Goal: Task Accomplishment & Management: Manage account settings

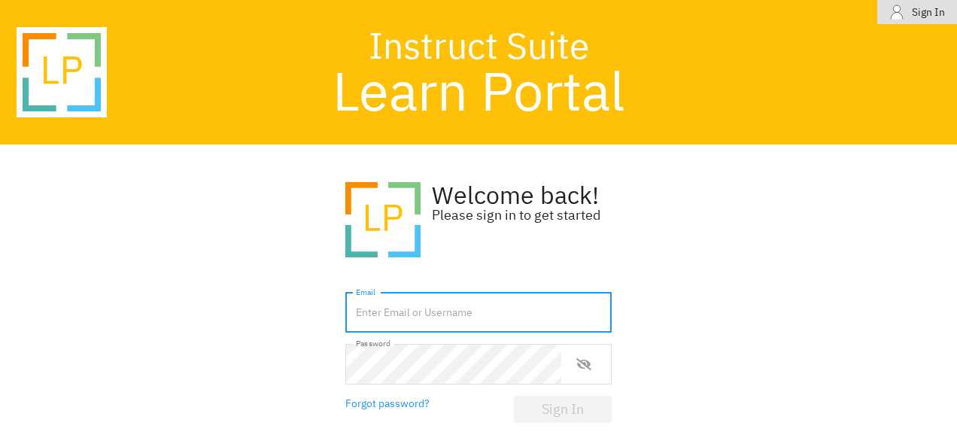
drag, startPoint x: 400, startPoint y: 317, endPoint x: 362, endPoint y: 322, distance: 38.6
click at [362, 322] on input "text" at bounding box center [478, 313] width 266 height 41
type input "[PERSON_NAME][EMAIL_ADDRESS][DOMAIN_NAME]"
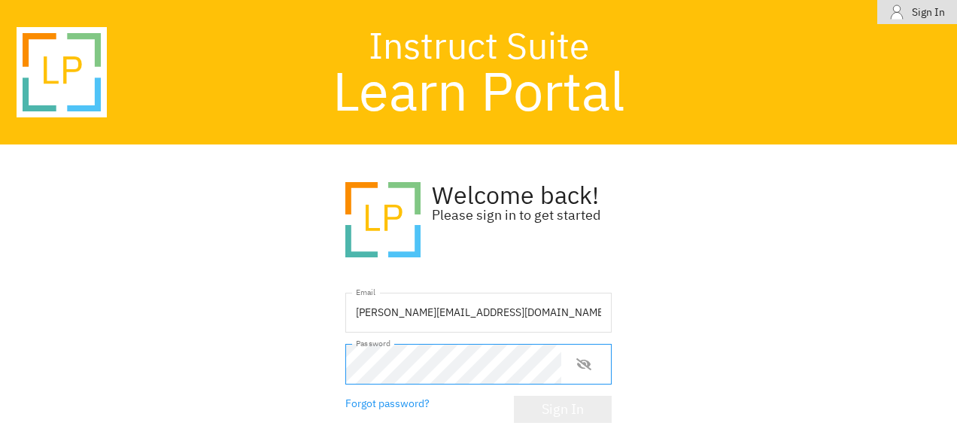
click at [542, 405] on div "Sign In" at bounding box center [563, 409] width 42 height 15
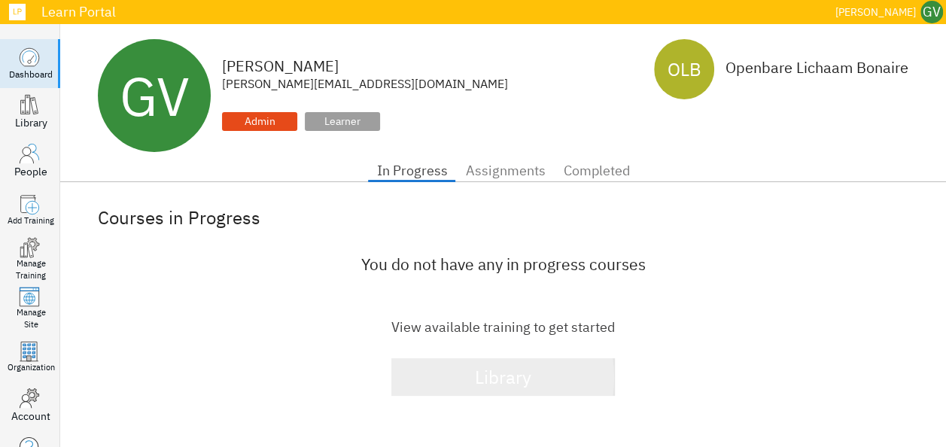
click at [484, 378] on div "Library" at bounding box center [503, 377] width 56 height 32
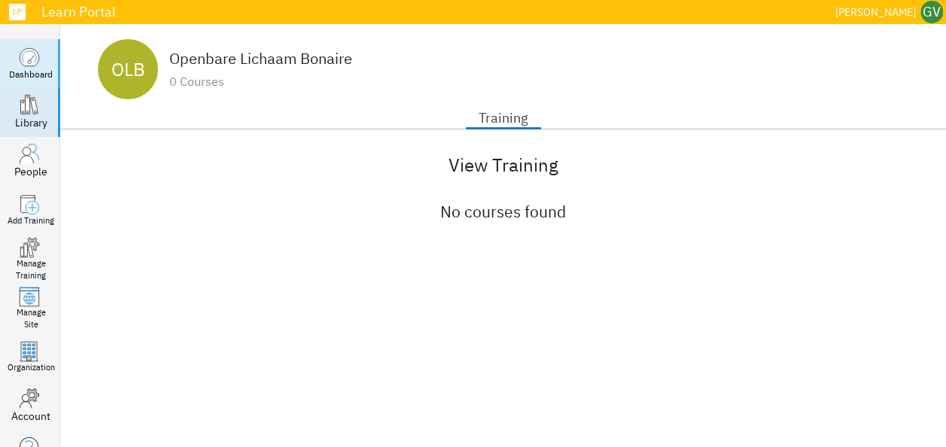
click at [21, 62] on icon at bounding box center [29, 57] width 19 height 18
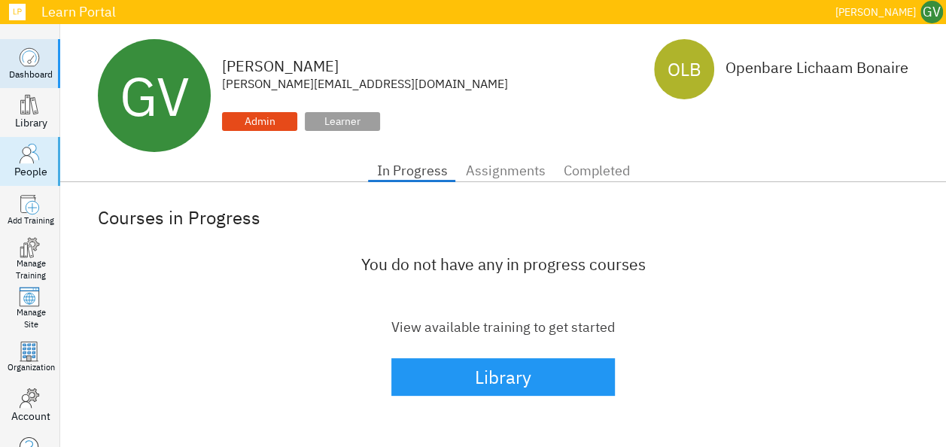
click at [32, 157] on icon at bounding box center [29, 153] width 21 height 21
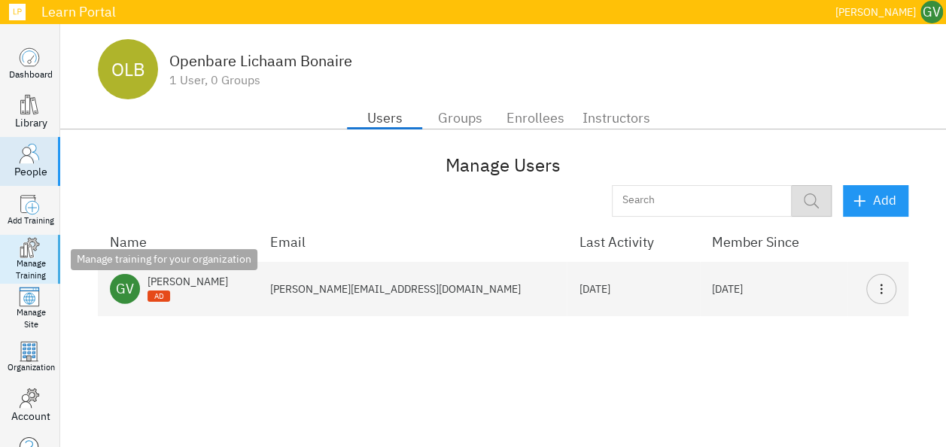
click at [24, 254] on icon at bounding box center [25, 250] width 4 height 14
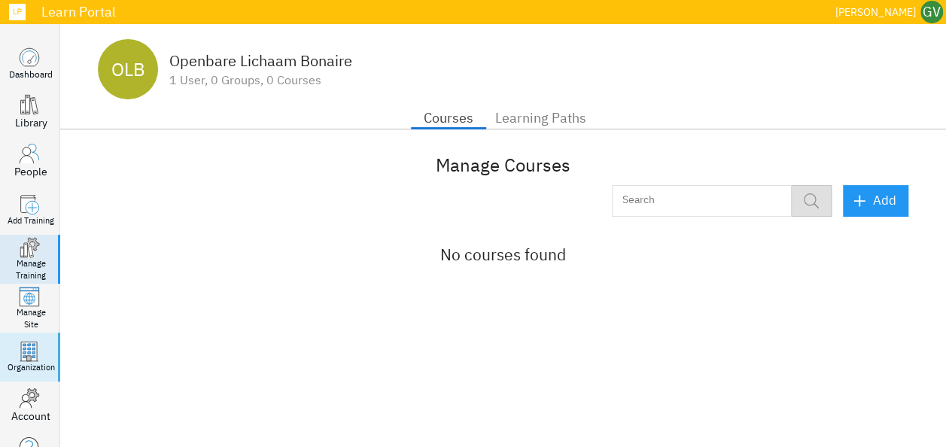
click at [20, 349] on icon ".organization_svg__st0{fill:#fff;stroke:#383838;stroke-miterlimit:5}" at bounding box center [29, 351] width 21 height 21
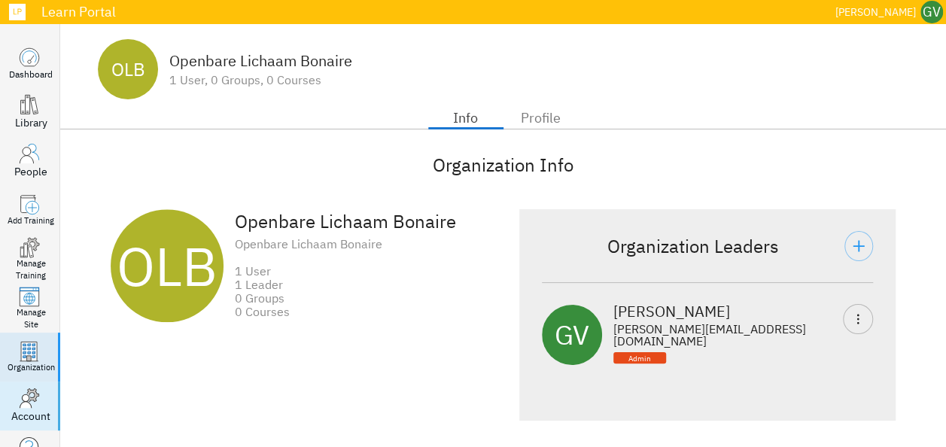
scroll to position [47, 0]
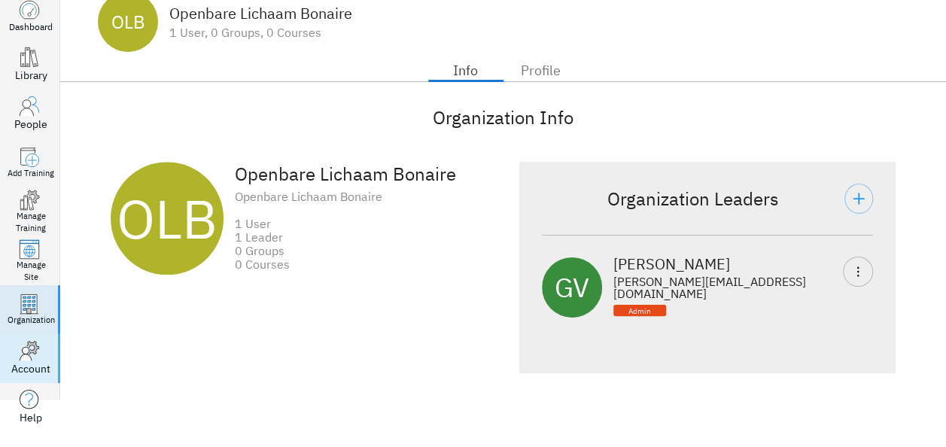
click at [39, 351] on icon at bounding box center [29, 350] width 21 height 21
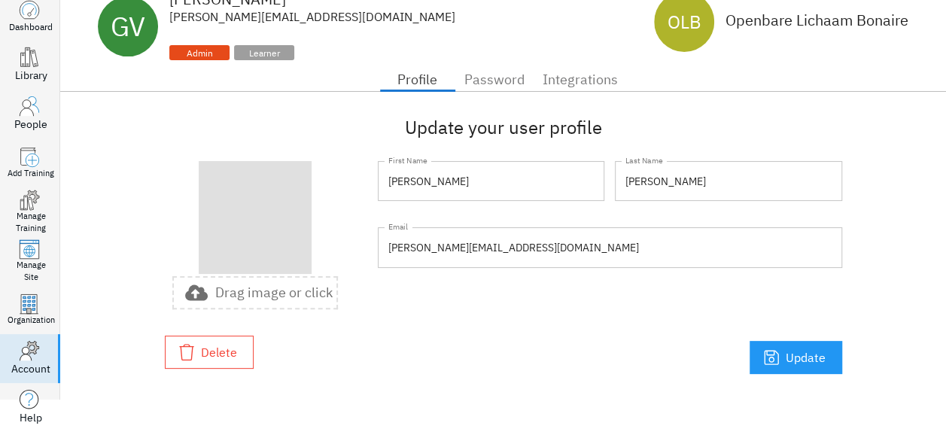
click at [226, 292] on p "Drag image or click" at bounding box center [273, 293] width 117 height 14
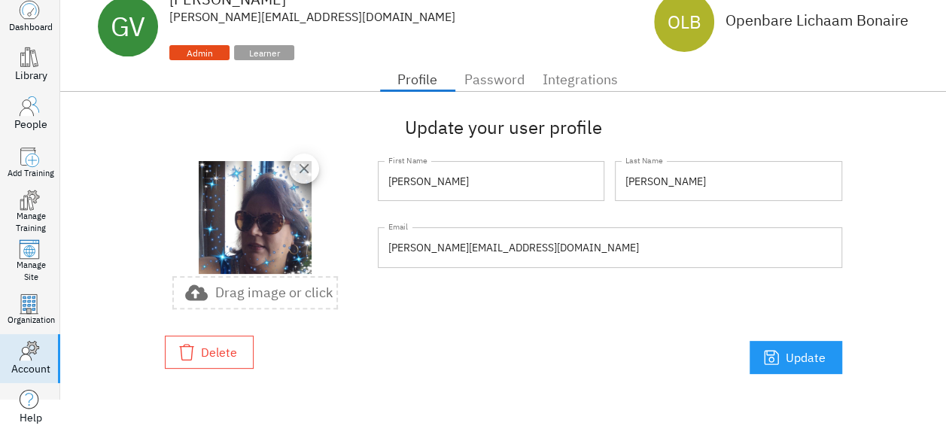
click at [332, 360] on div "Delete Update" at bounding box center [503, 352] width 677 height 44
click at [813, 352] on span "Update" at bounding box center [795, 357] width 59 height 21
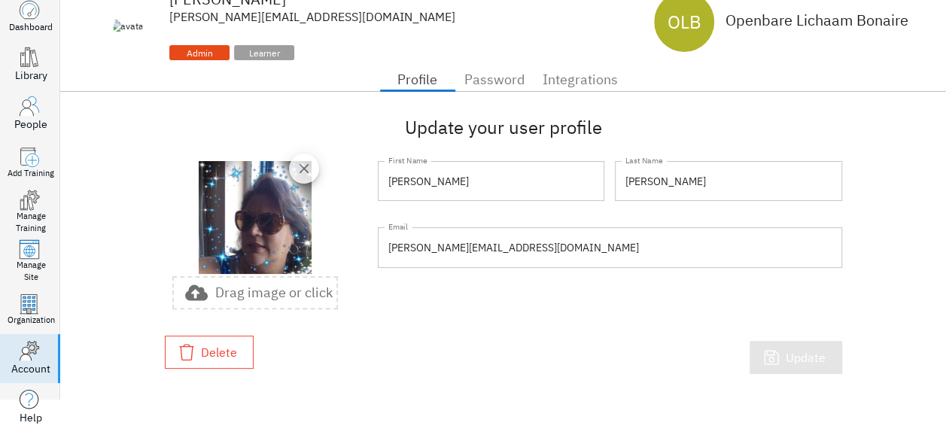
click at [786, 358] on span "Update" at bounding box center [795, 357] width 59 height 21
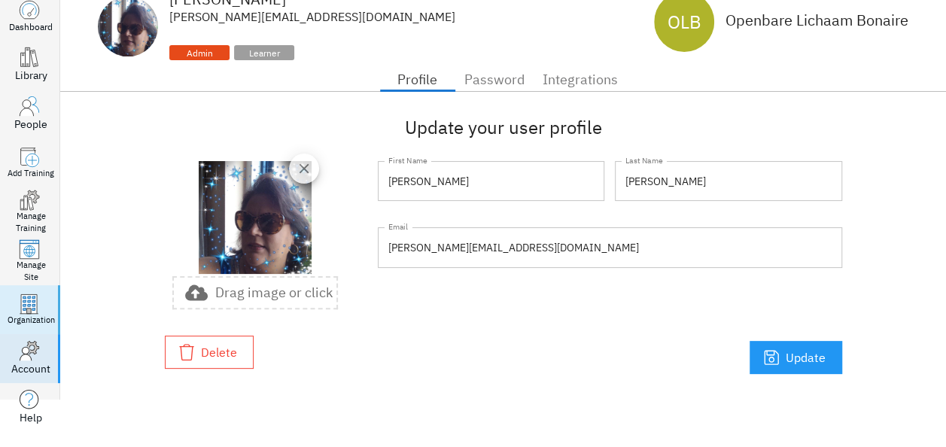
click at [22, 302] on icon at bounding box center [29, 303] width 16 height 19
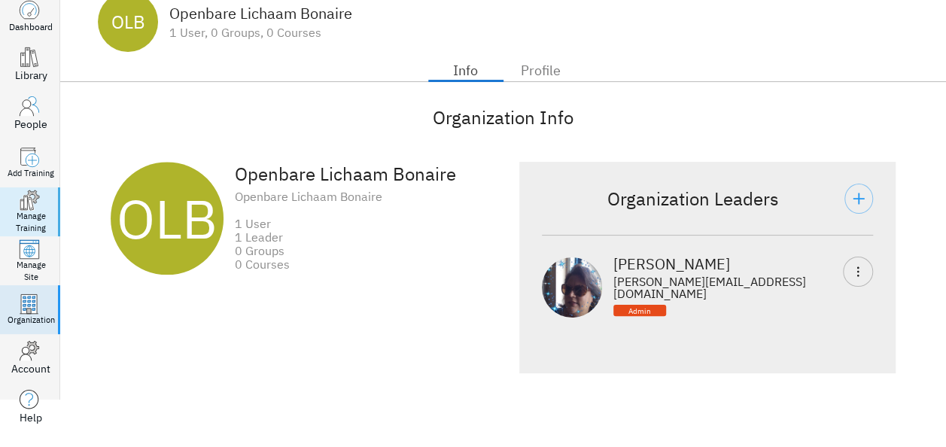
click at [24, 194] on icon ".manage-courses_svg__st1,.manage-courses_svg__st3,.manage-courses_svg__st4{fill…" at bounding box center [29, 200] width 21 height 21
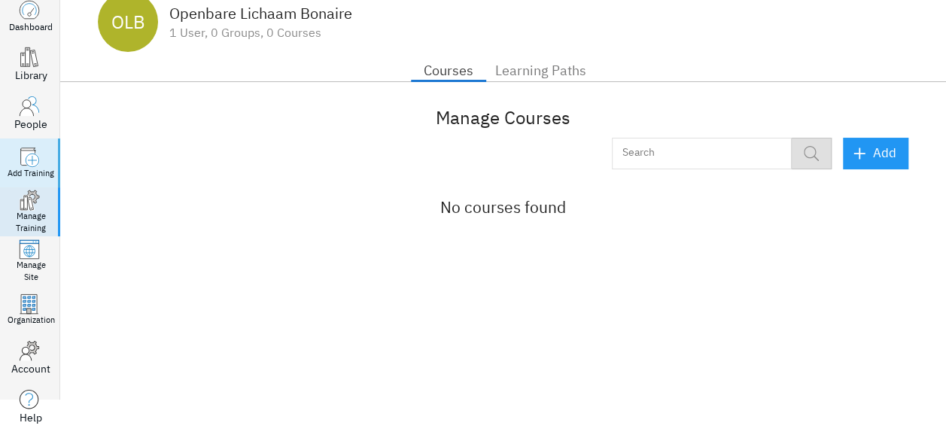
click at [29, 144] on link ".add-course_svg__st6{display:none}.add-course_svg__st7{display:inline} Add Trai…" at bounding box center [30, 162] width 60 height 49
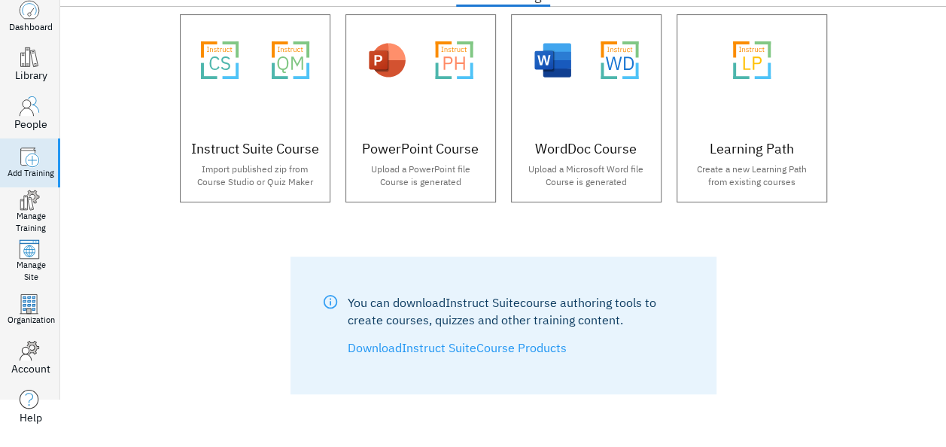
scroll to position [75, 0]
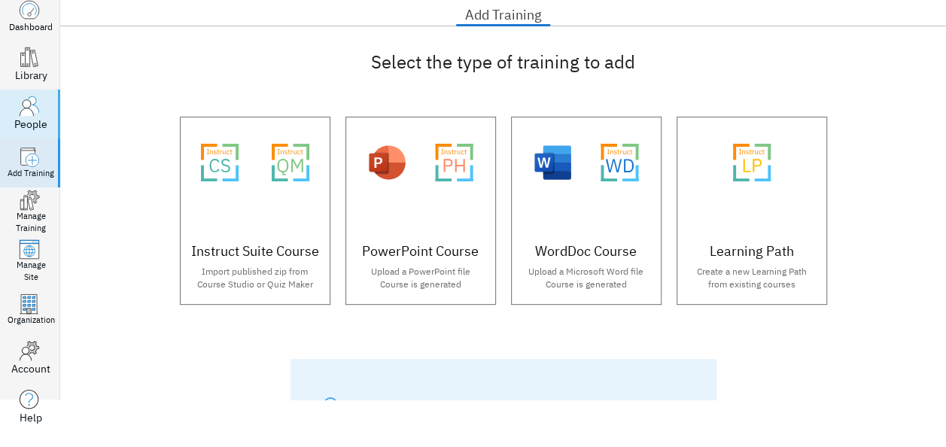
click at [18, 117] on div "People" at bounding box center [30, 124] width 33 height 15
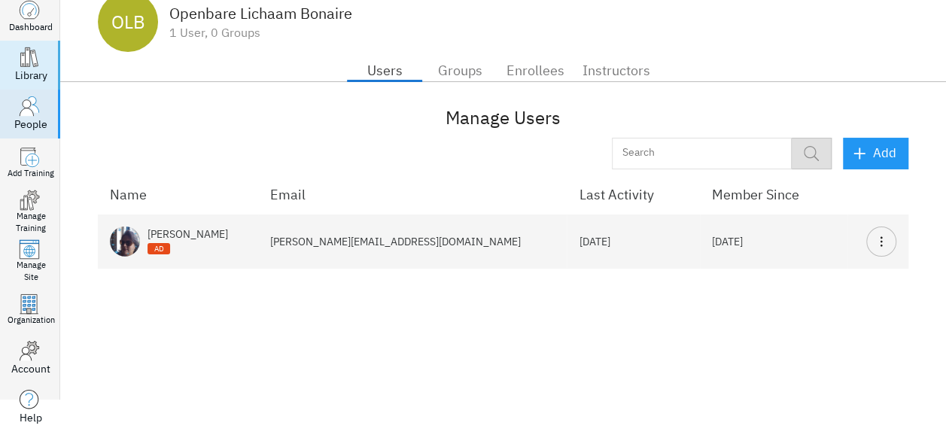
click at [29, 58] on icon at bounding box center [27, 57] width 5 height 19
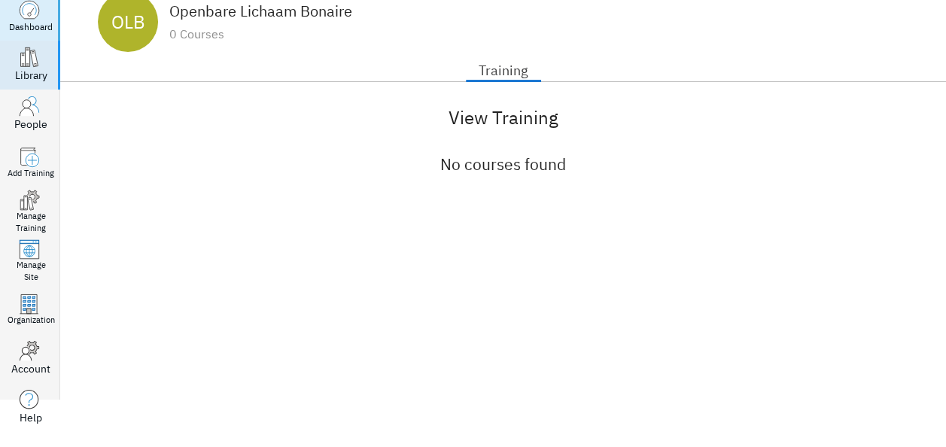
click at [23, 9] on icon at bounding box center [29, 10] width 19 height 18
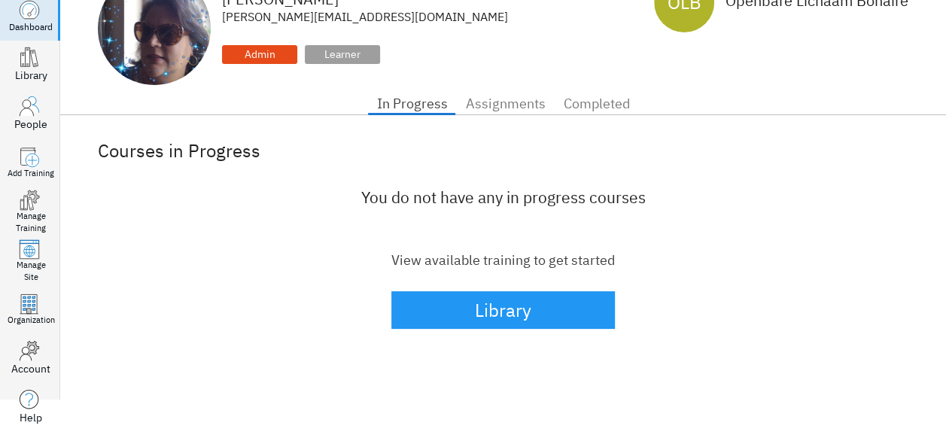
scroll to position [29, 0]
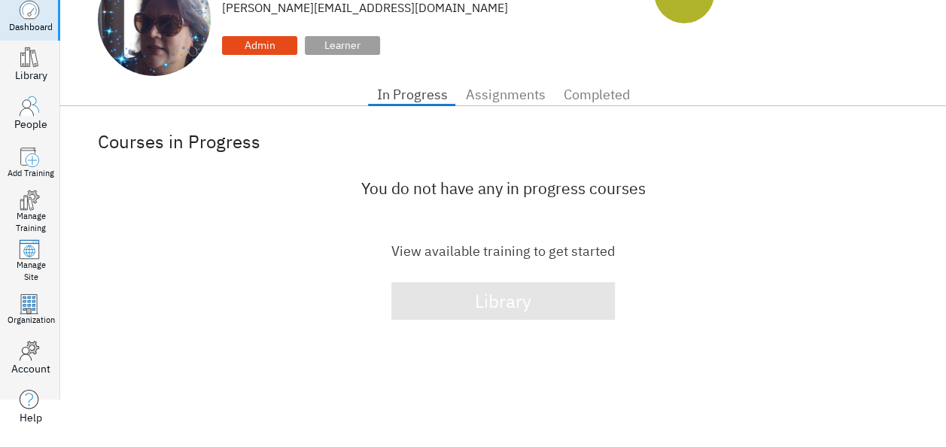
click at [475, 301] on div "Library" at bounding box center [503, 301] width 56 height 32
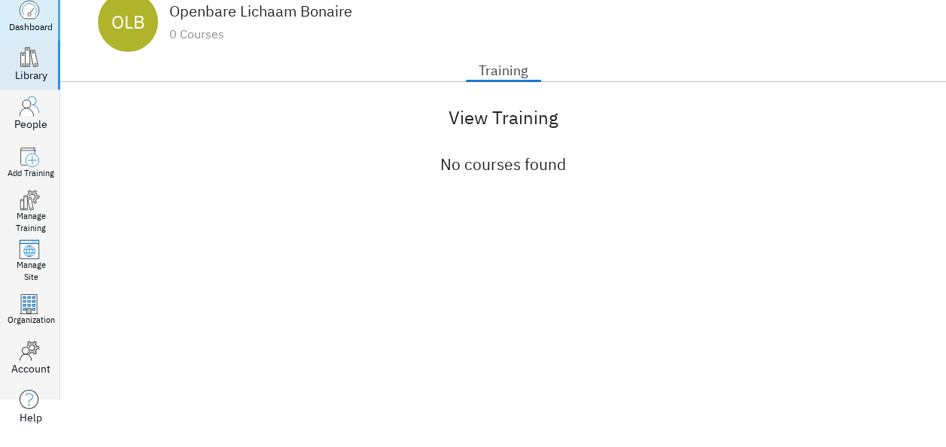
click at [27, 19] on icon ".dashboard_svg__st0{fill:#fff;stroke:#383838;stroke-miterlimit:5}" at bounding box center [29, 9] width 21 height 21
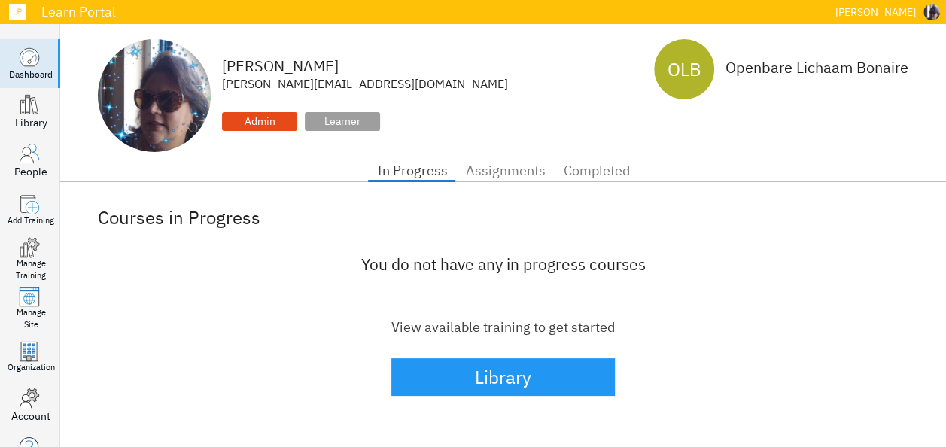
scroll to position [29, 0]
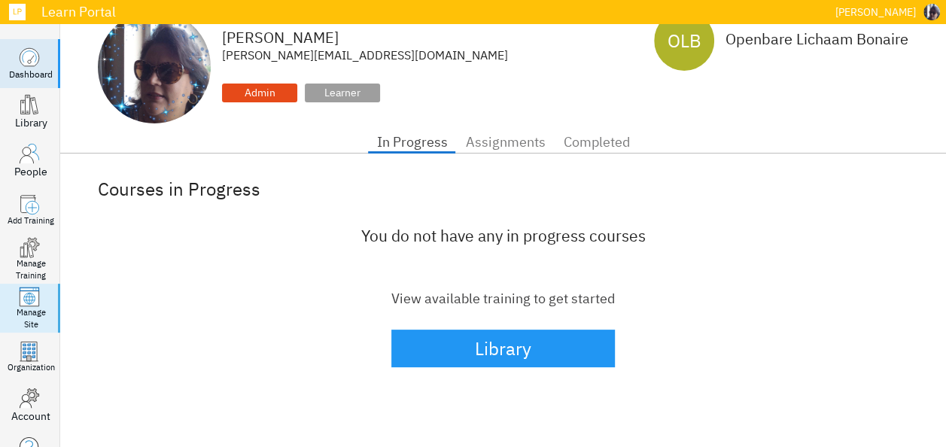
click at [23, 302] on icon at bounding box center [29, 297] width 19 height 15
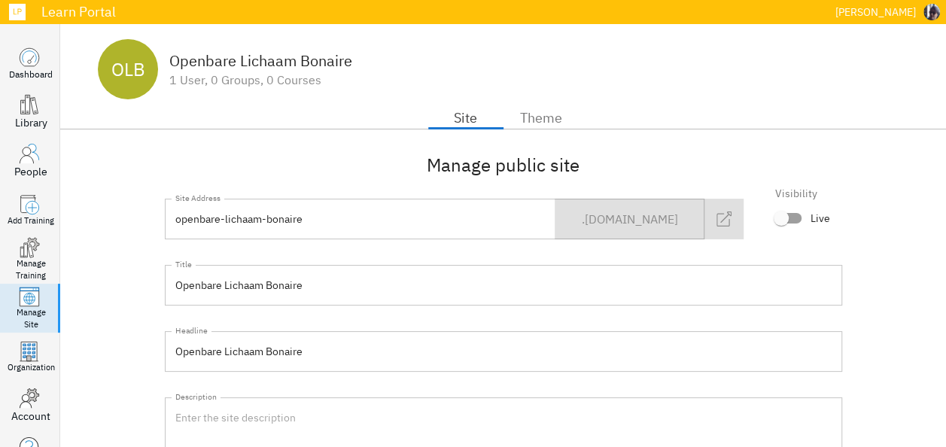
click at [794, 217] on input "Live" at bounding box center [781, 218] width 86 height 29
checkbox input "true"
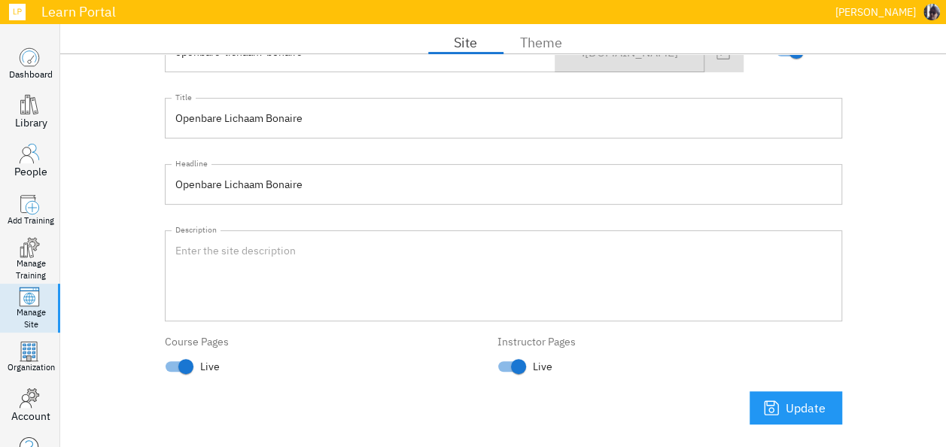
scroll to position [47, 0]
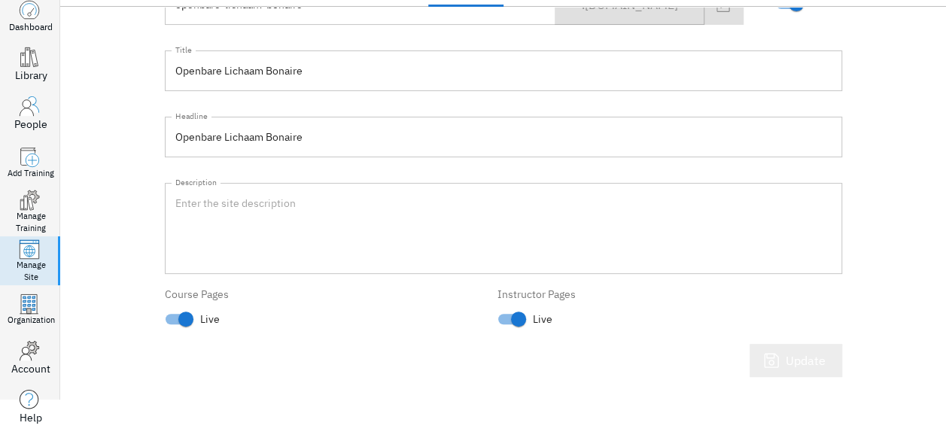
click at [785, 363] on span "Update" at bounding box center [795, 360] width 59 height 21
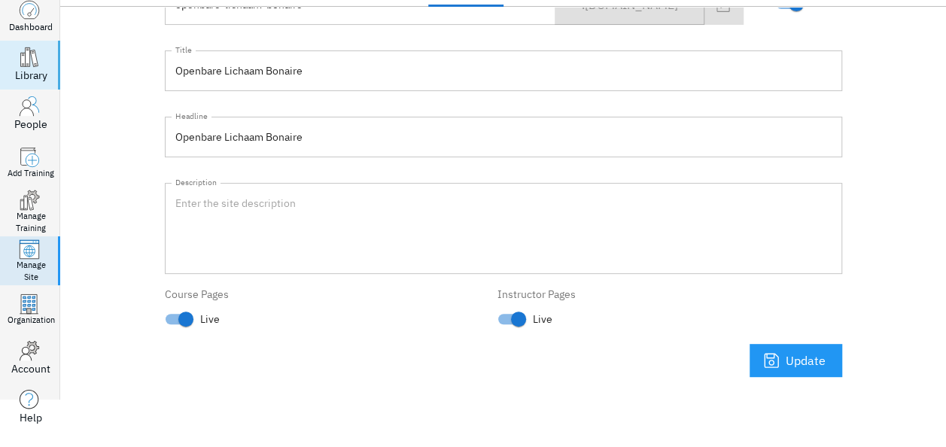
click at [23, 56] on icon at bounding box center [22, 60] width 5 height 14
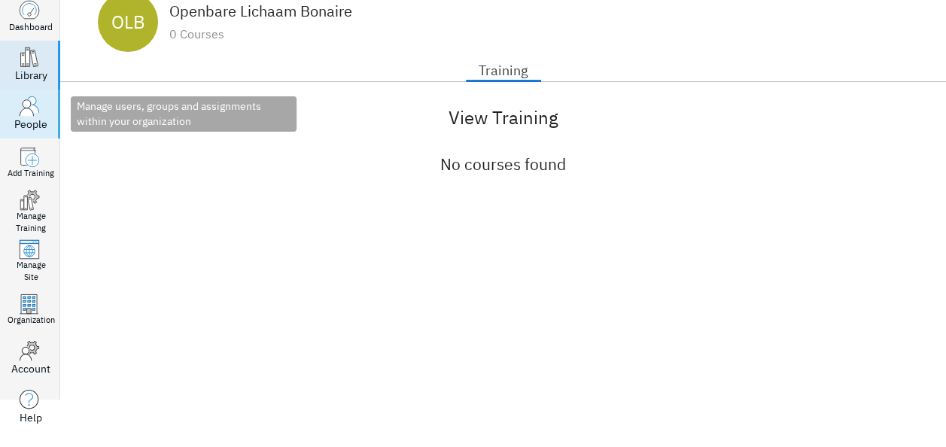
click at [21, 117] on div "People" at bounding box center [30, 124] width 33 height 15
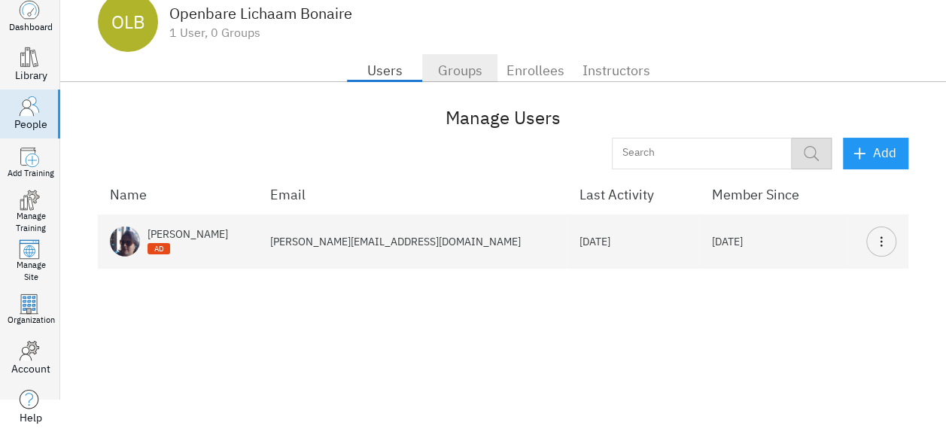
click at [468, 74] on span "Groups" at bounding box center [459, 71] width 57 height 24
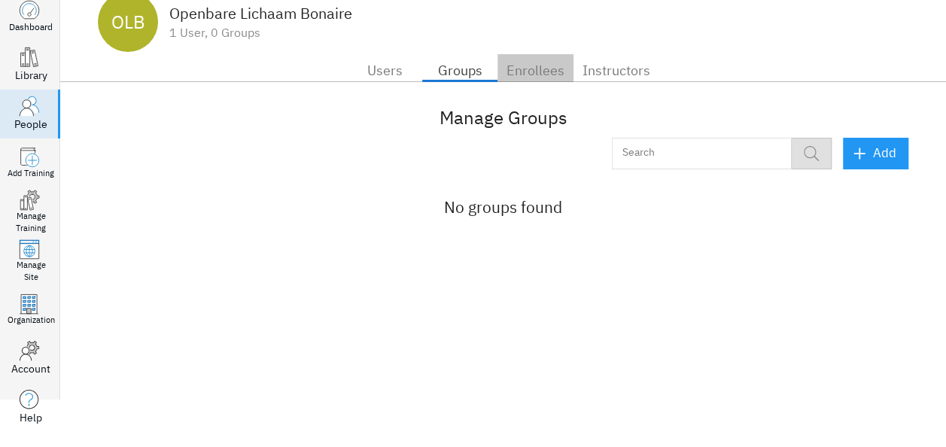
click at [533, 69] on span "Enrollees" at bounding box center [535, 71] width 58 height 24
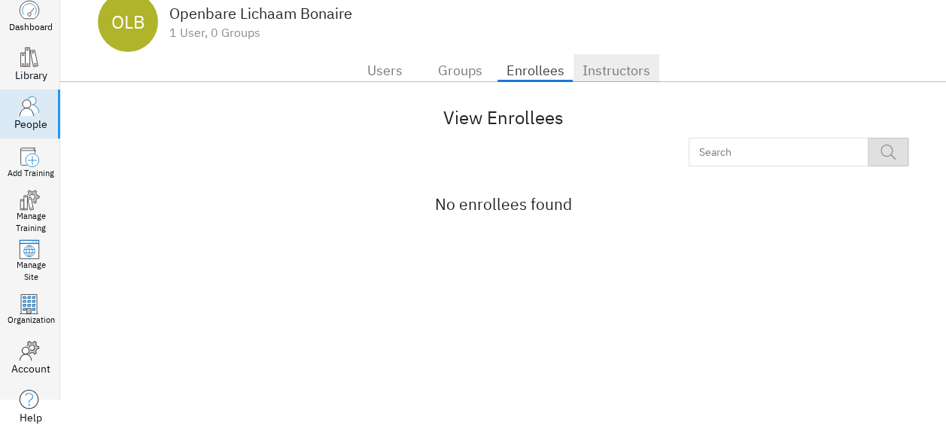
click at [602, 72] on span "Instructors" at bounding box center [616, 71] width 68 height 24
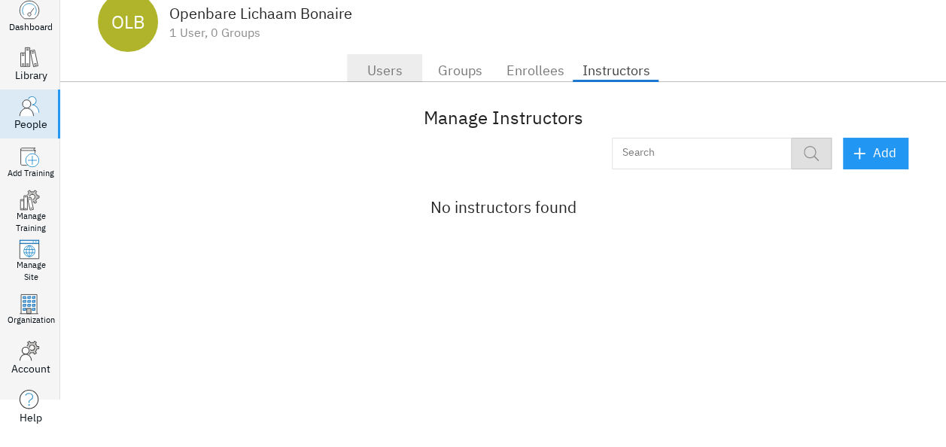
click at [375, 71] on span "Users" at bounding box center [384, 71] width 57 height 24
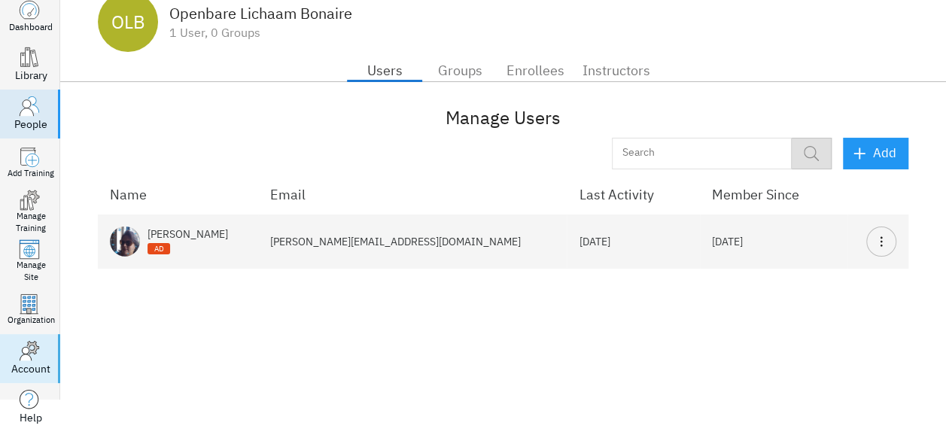
click at [29, 360] on icon at bounding box center [25, 355] width 11 height 14
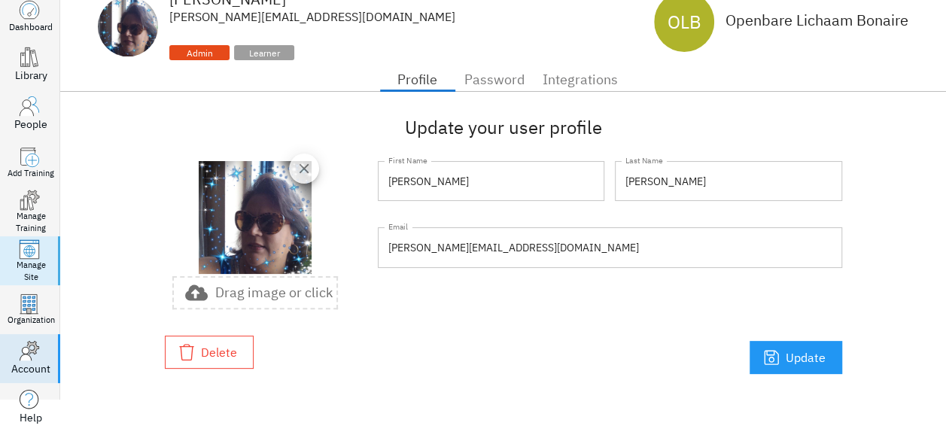
click at [24, 257] on icon at bounding box center [29, 250] width 19 height 15
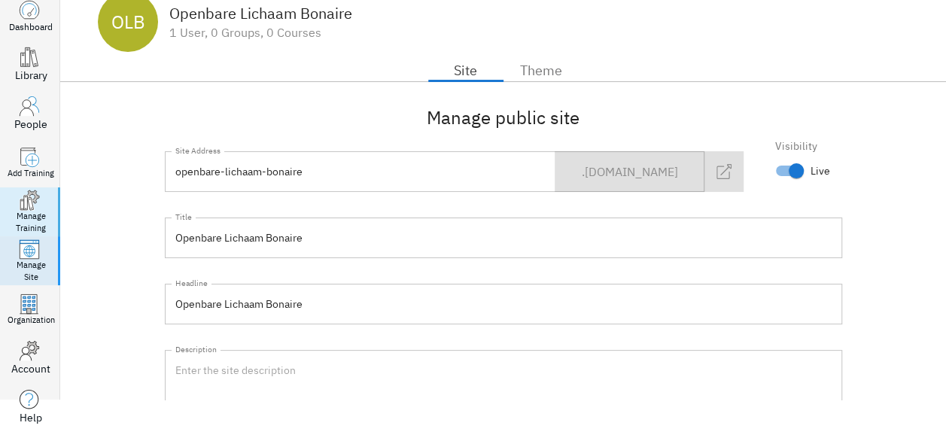
click at [30, 197] on icon at bounding box center [30, 203] width 6 height 13
